Goal: Participate in discussion

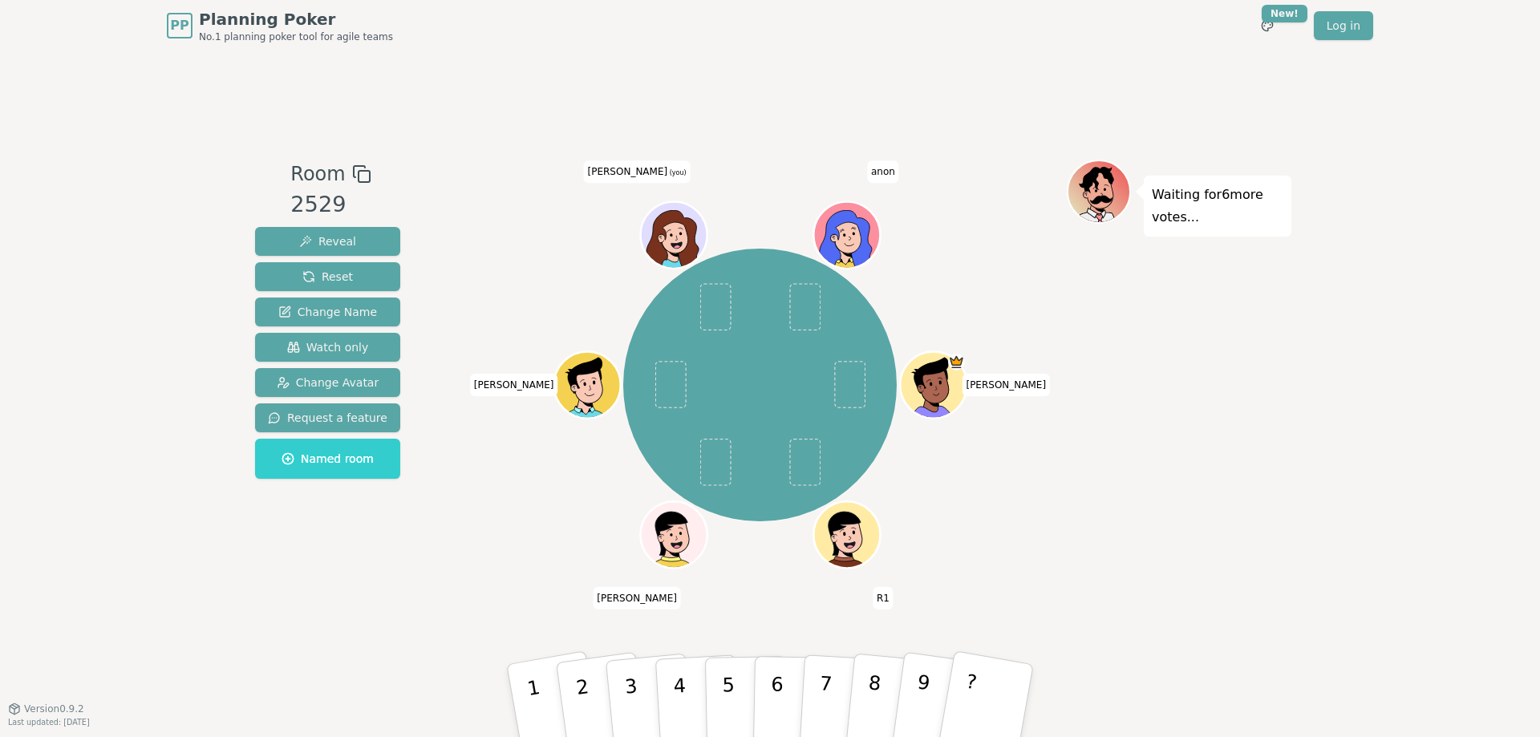
click at [662, 239] on icon at bounding box center [660, 238] width 6 height 7
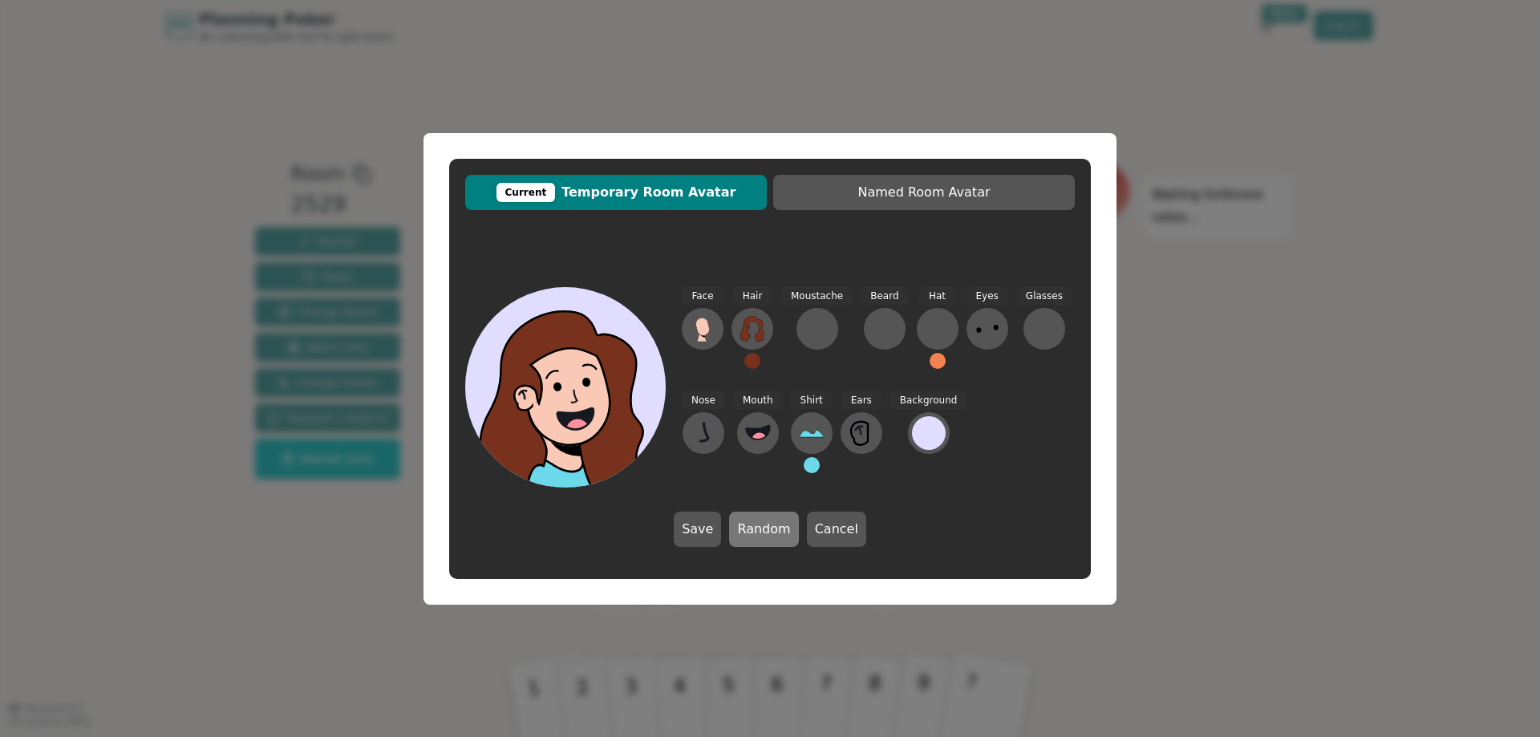
click at [748, 525] on button "Random" at bounding box center [763, 529] width 69 height 35
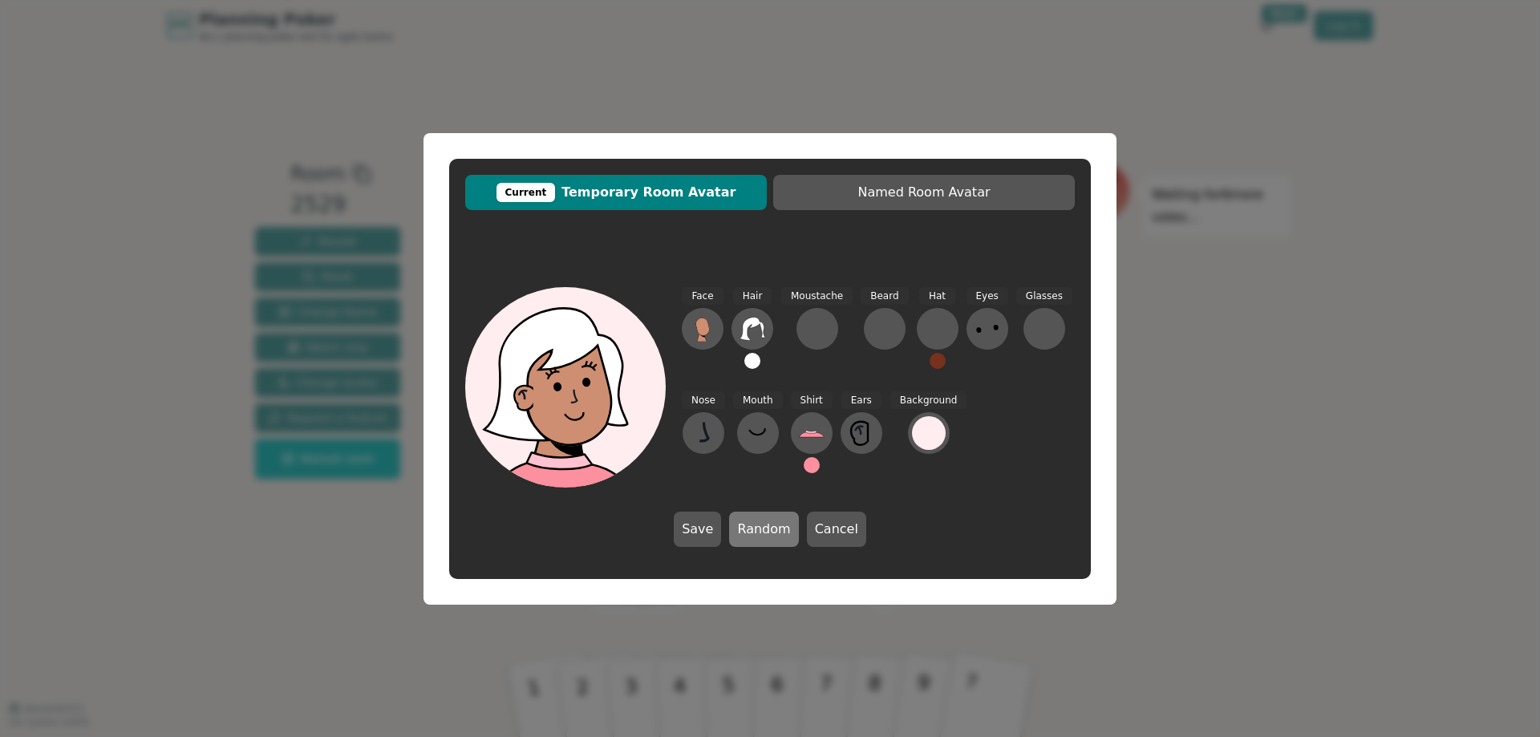
click at [748, 525] on button "Random" at bounding box center [763, 529] width 69 height 35
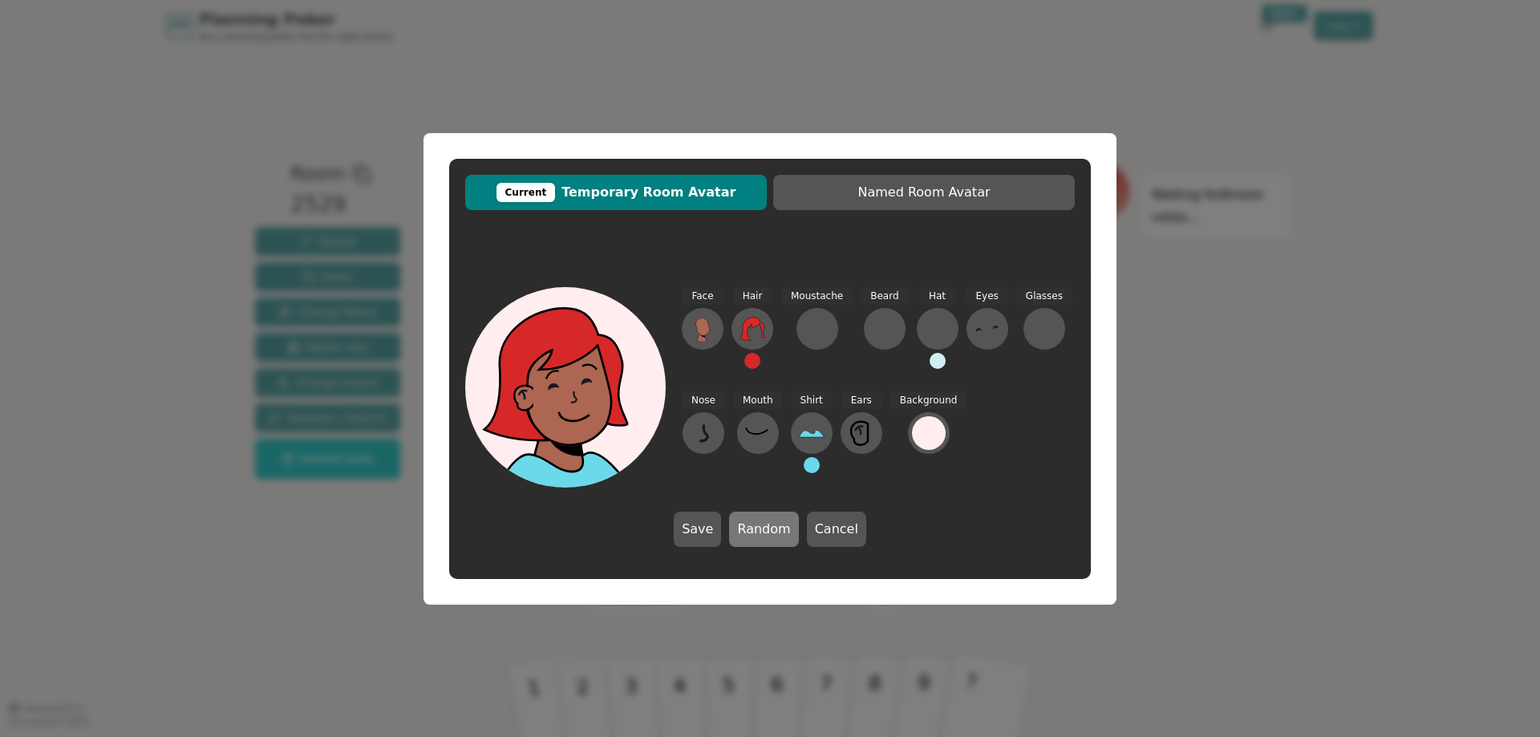
click at [748, 524] on button "Random" at bounding box center [763, 529] width 69 height 35
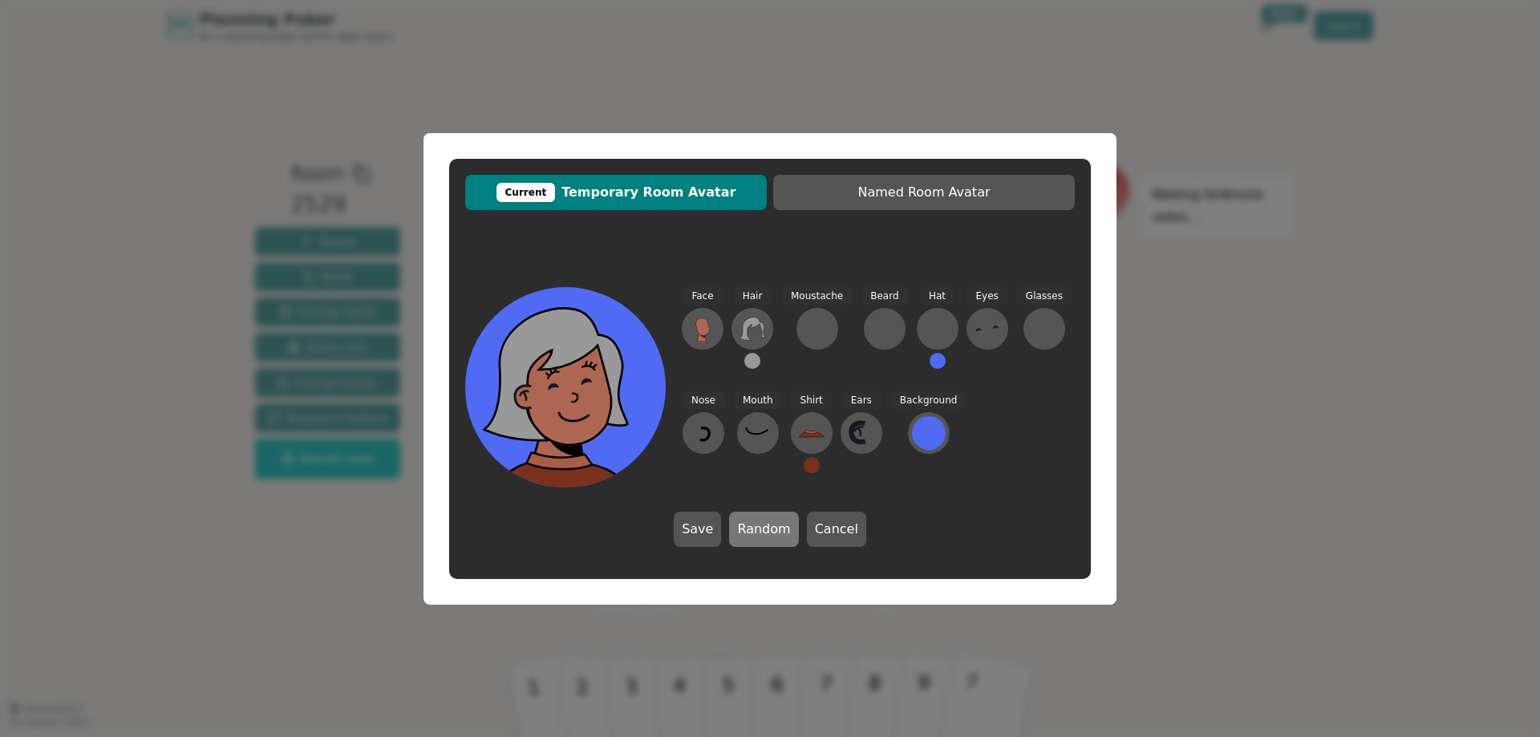
click at [748, 524] on button "Random" at bounding box center [763, 529] width 69 height 35
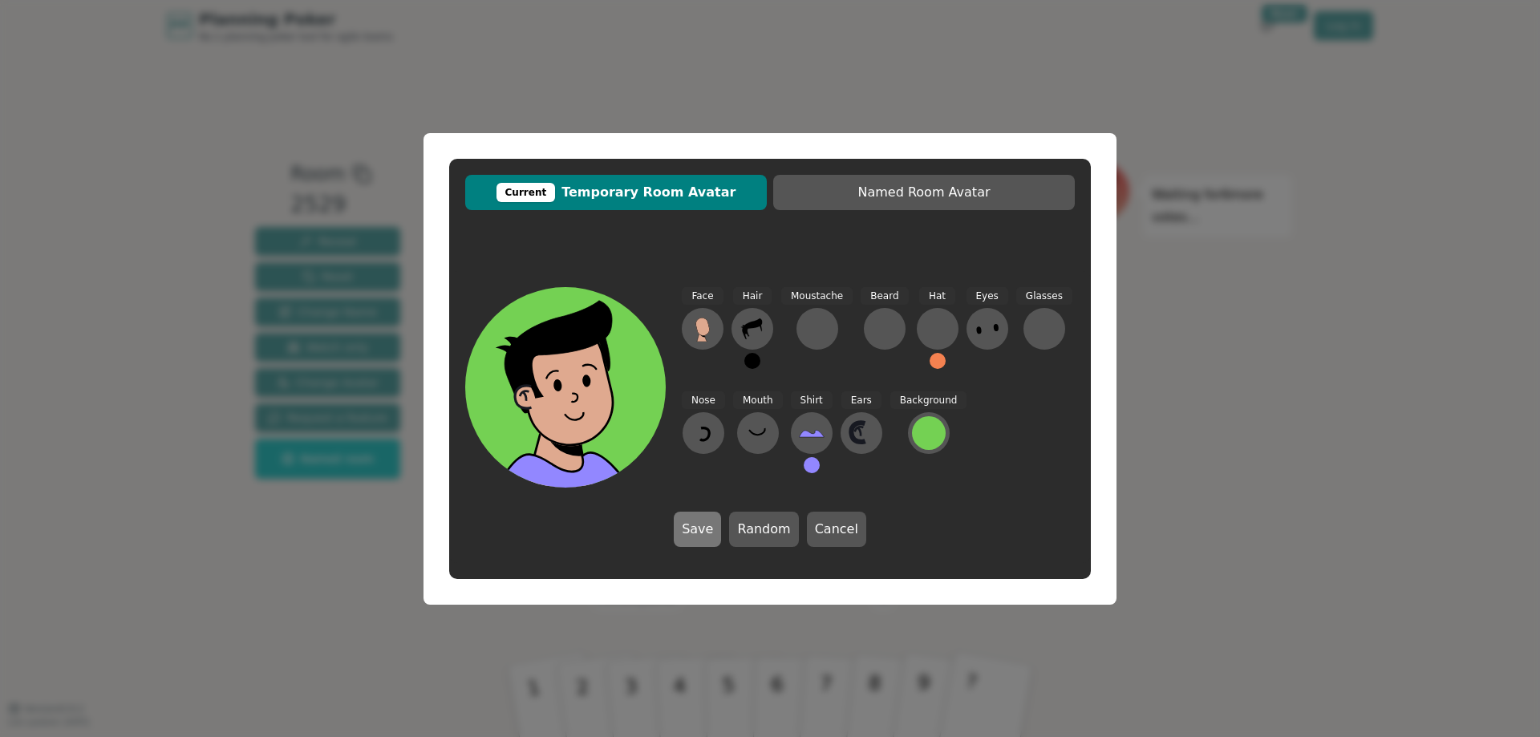
click at [718, 534] on button "Save" at bounding box center [697, 529] width 47 height 35
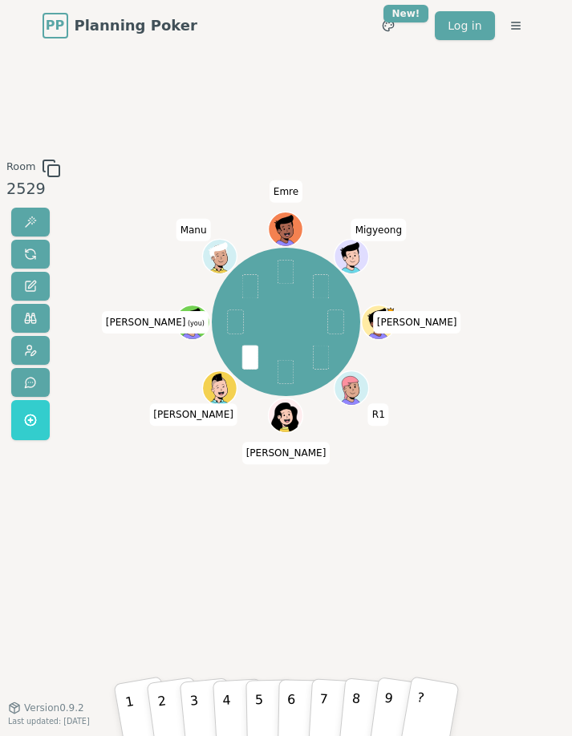
click at [436, 607] on div "Room 2529 [PERSON_NAME] R1 [PERSON_NAME] [PERSON_NAME] (you) [PERSON_NAME] 1 2 …" at bounding box center [286, 379] width 572 height 656
click at [428, 697] on button "?" at bounding box center [431, 704] width 60 height 79
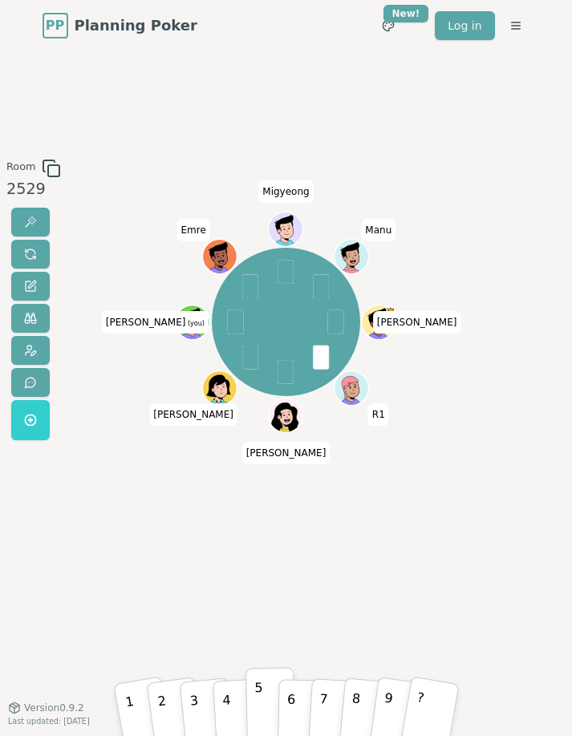
click at [266, 700] on button "5" at bounding box center [270, 703] width 50 height 73
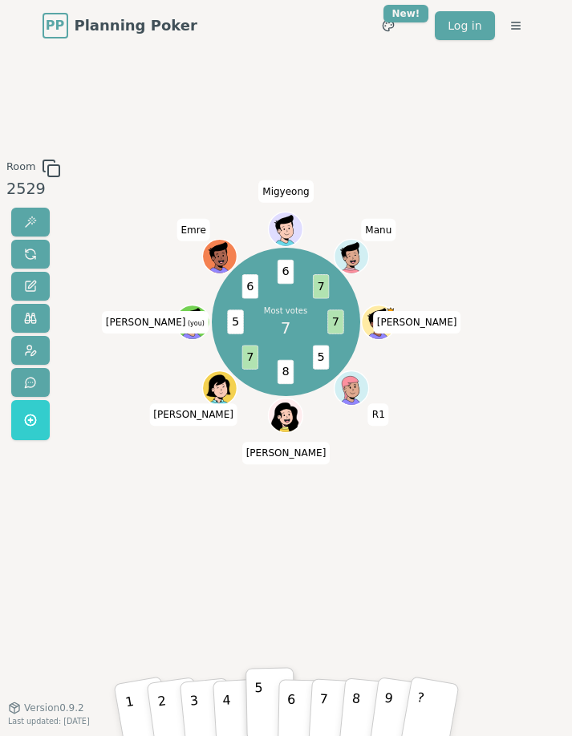
click at [546, 515] on div "Room 2529 Most votes 7 7 5 8 7 5 6 6 7 [PERSON_NAME] R1 [PERSON_NAME] [PERSON_N…" at bounding box center [286, 379] width 572 height 441
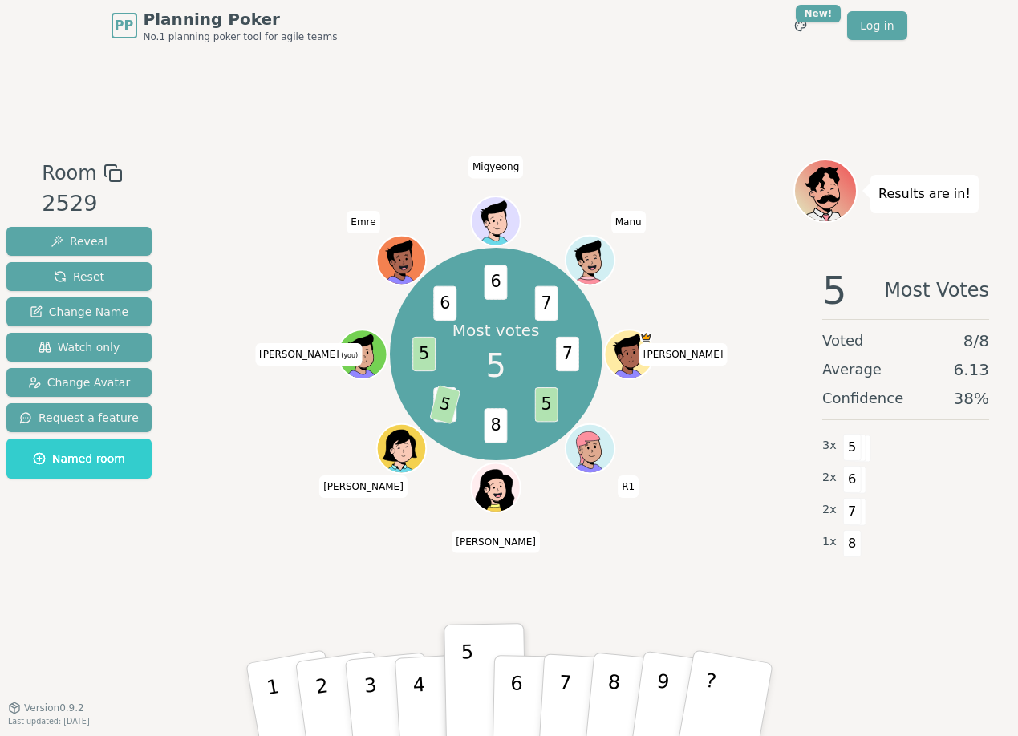
click at [849, 654] on div "Room 2529 Reveal Reset Change Name Watch only Change Avatar Request a feature N…" at bounding box center [509, 379] width 1018 height 656
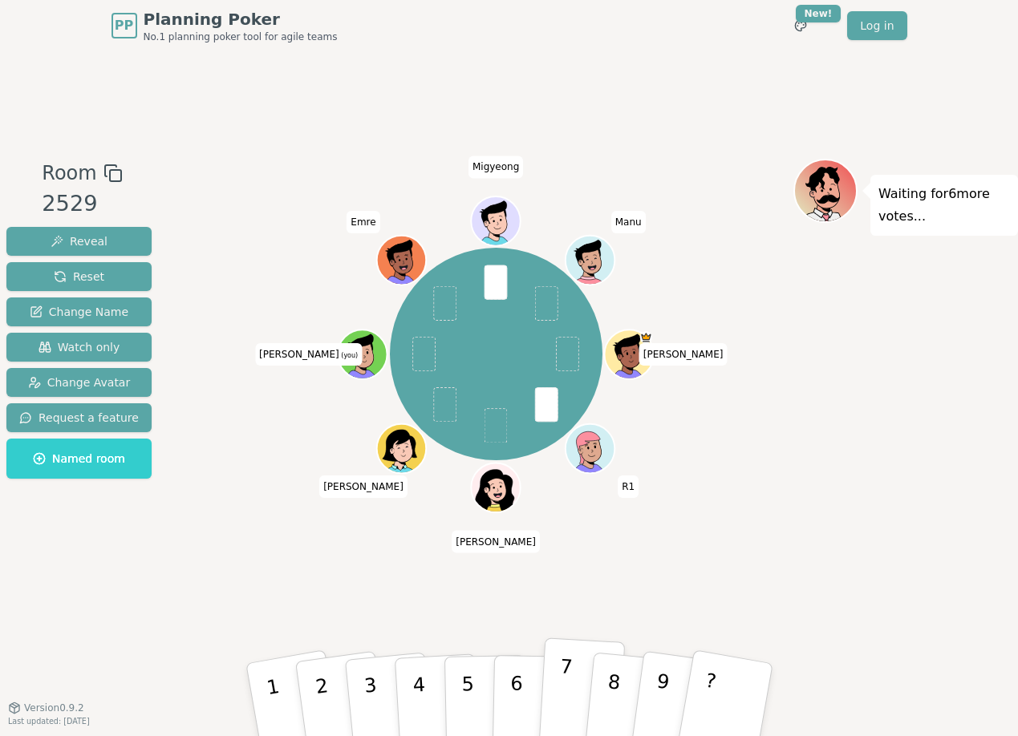
click at [561, 692] on p "7" at bounding box center [564, 698] width 18 height 87
click at [906, 604] on div "Room 2529 Reveal Reset Change Name Watch only Change Avatar Request a feature N…" at bounding box center [509, 379] width 1018 height 656
